Goal: Task Accomplishment & Management: Manage account settings

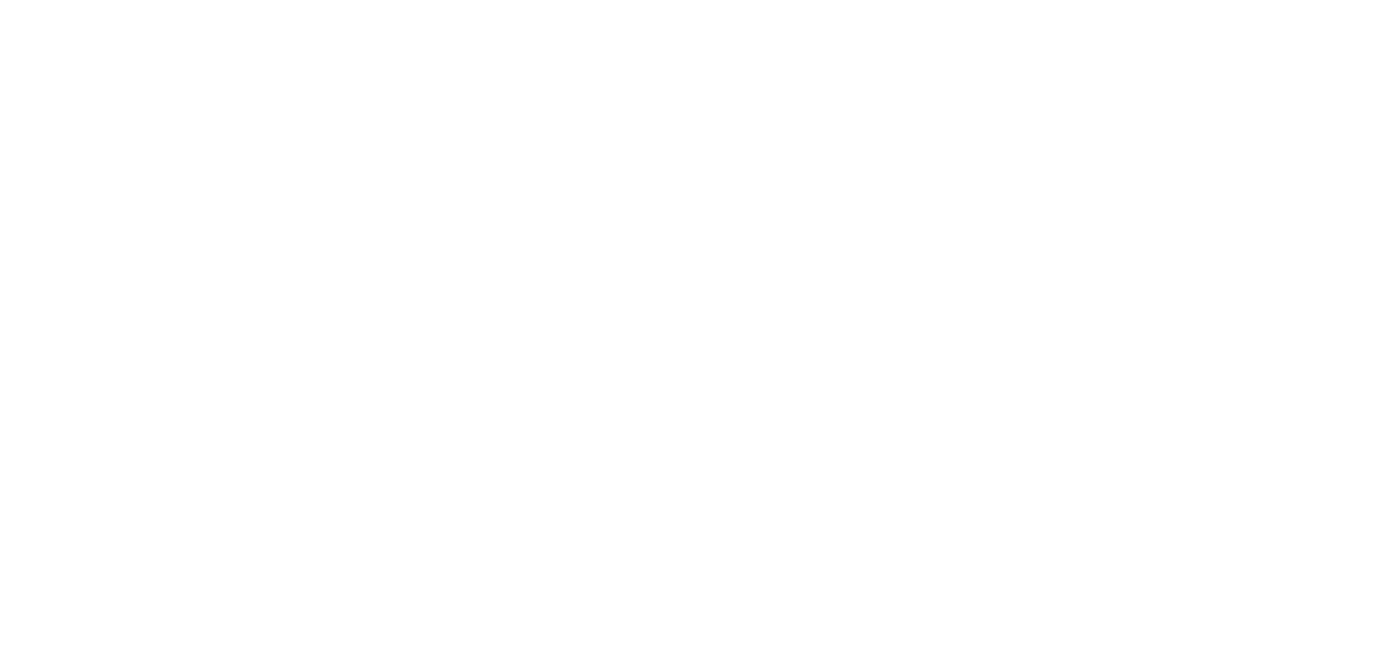
select select "*"
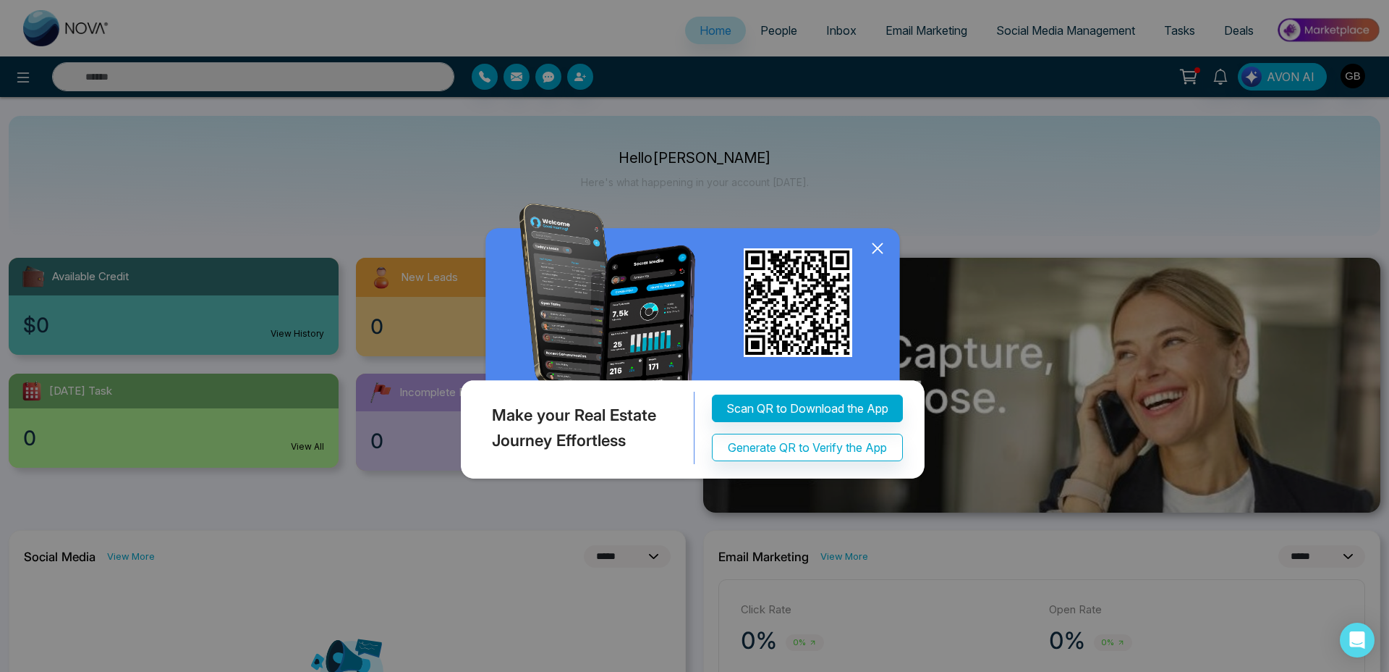
click at [880, 253] on icon at bounding box center [877, 248] width 9 height 9
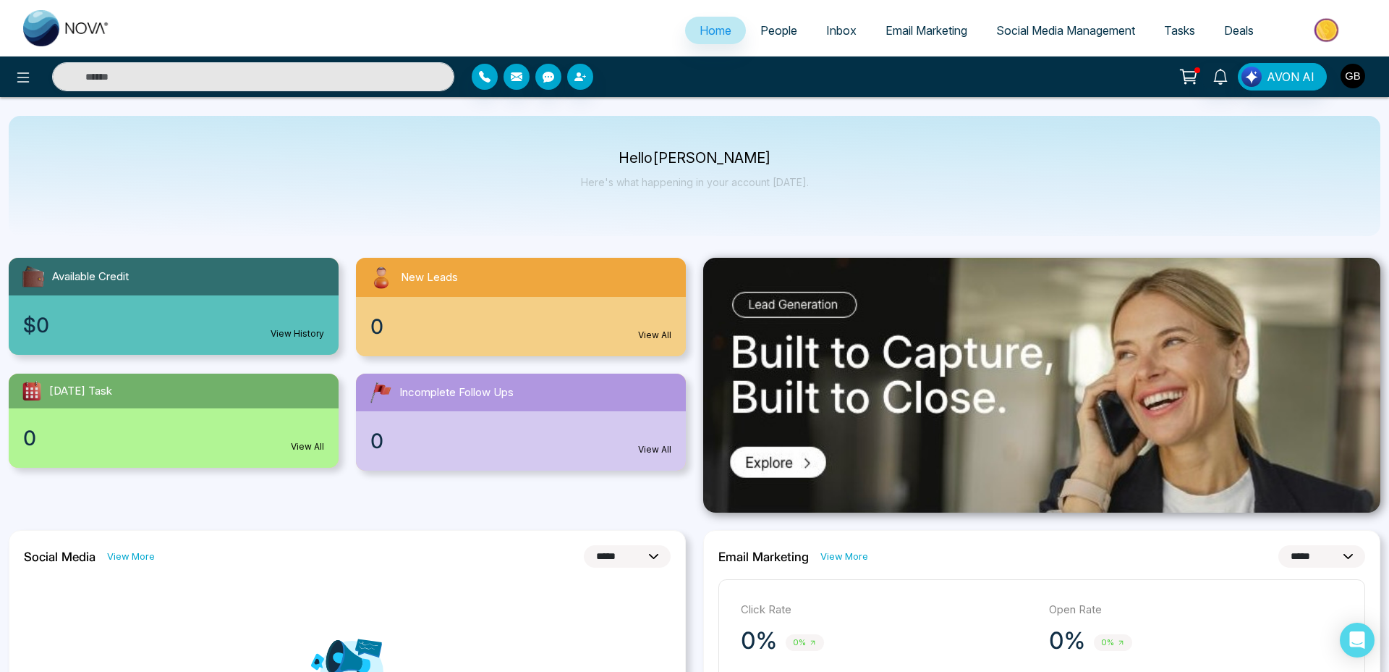
click at [1358, 71] on img "button" at bounding box center [1353, 76] width 25 height 25
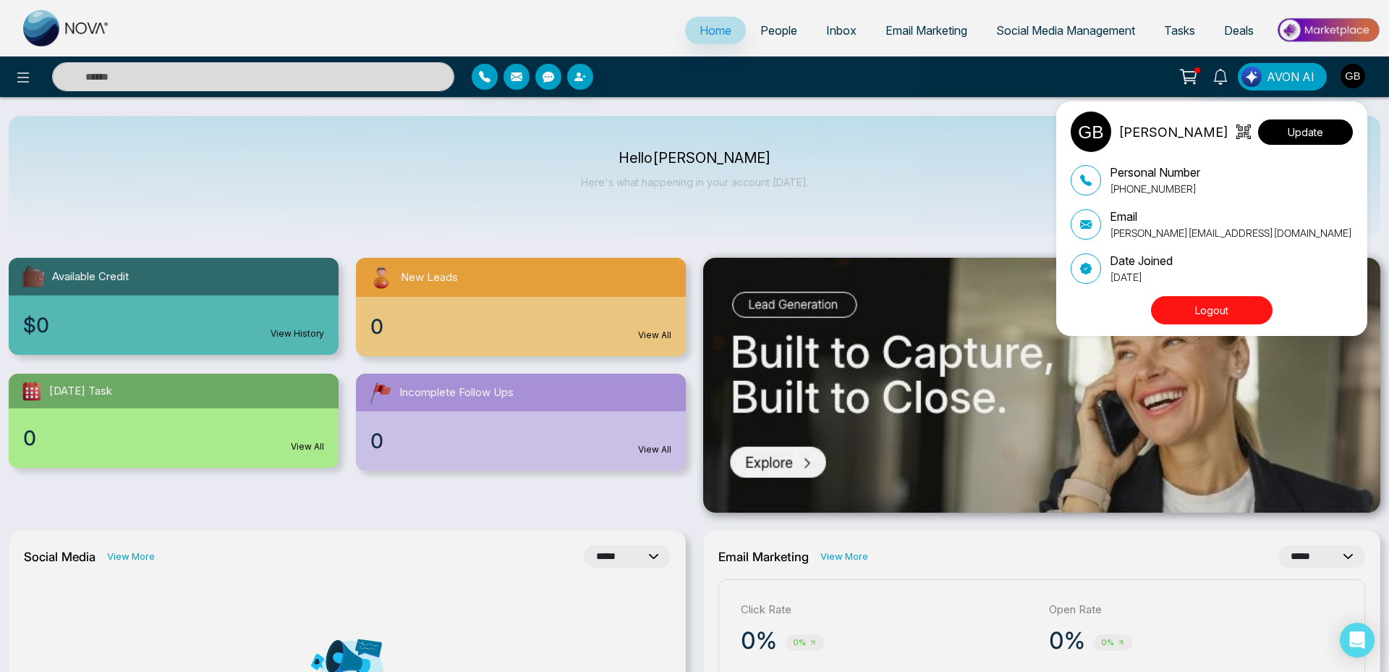
click at [1306, 140] on button "Update" at bounding box center [1305, 131] width 95 height 25
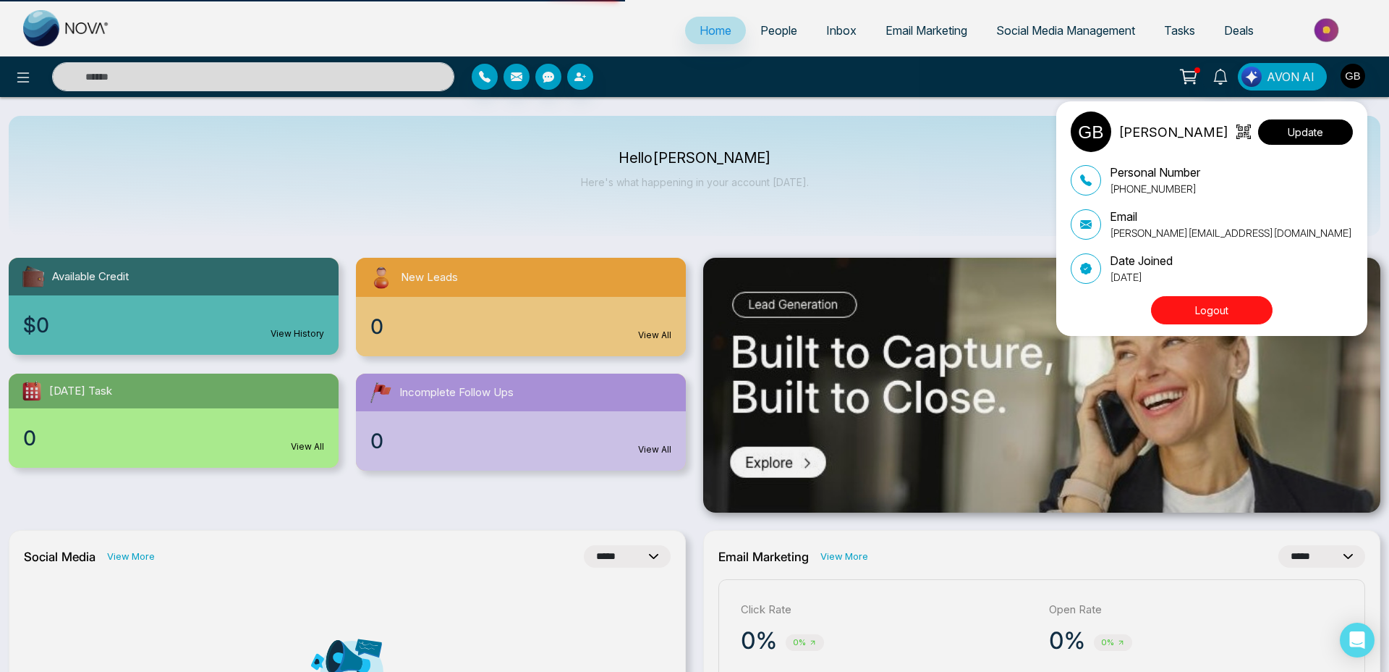
click at [1302, 126] on button "Update" at bounding box center [1305, 131] width 95 height 25
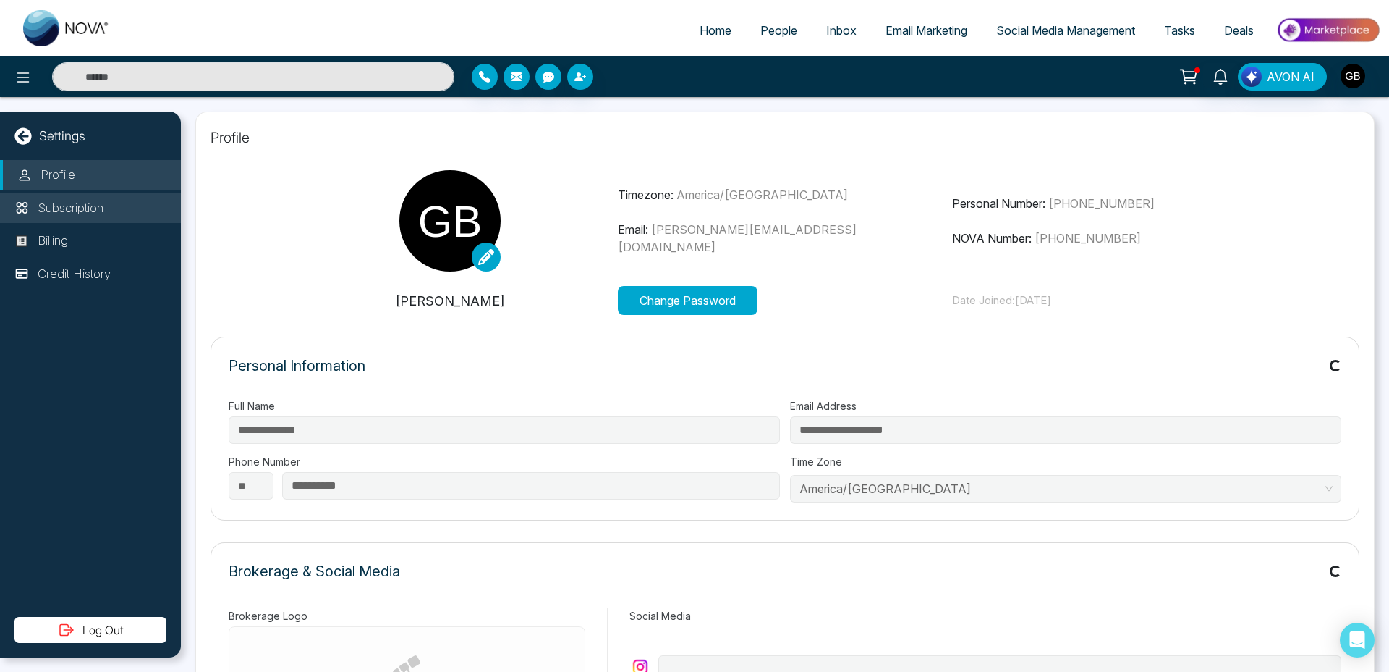
click at [48, 193] on li "Subscription" at bounding box center [90, 208] width 181 height 30
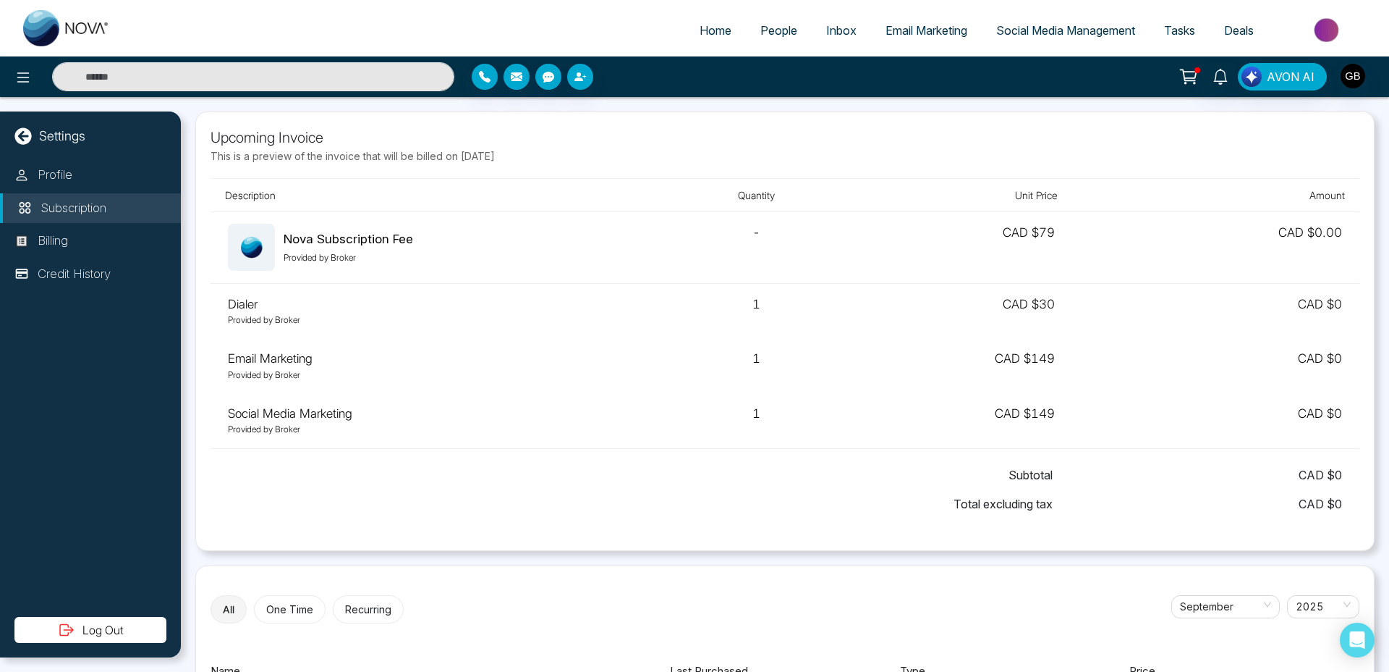
click at [1353, 96] on div "AVON AI" at bounding box center [694, 76] width 1389 height 41
click at [1356, 77] on img "button" at bounding box center [1353, 76] width 25 height 25
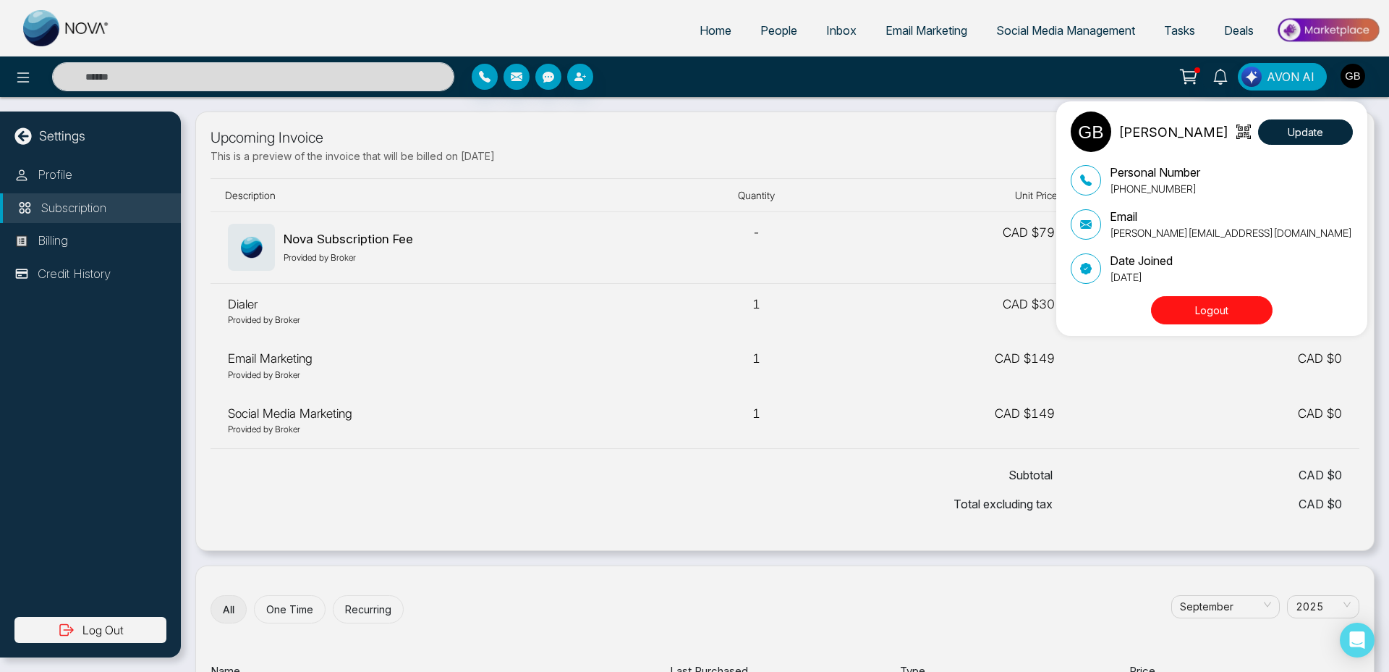
click at [1195, 308] on button "Logout" at bounding box center [1212, 310] width 122 height 28
